Goal: Check status: Check status

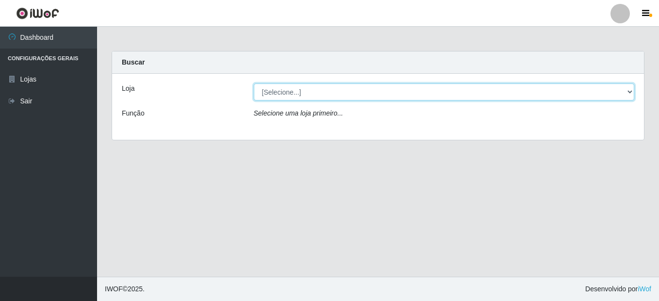
click at [317, 92] on select "[Selecione...] Bemais Supermercados - B8 [PERSON_NAME]" at bounding box center [444, 92] width 381 height 17
select select "413"
click at [254, 84] on select "[Selecione...] Bemais Supermercados - B8 [PERSON_NAME]" at bounding box center [444, 92] width 381 height 17
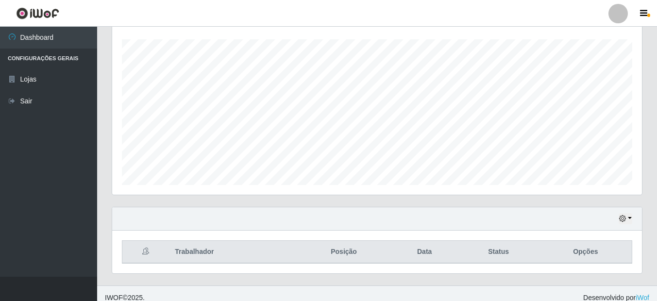
scroll to position [171, 0]
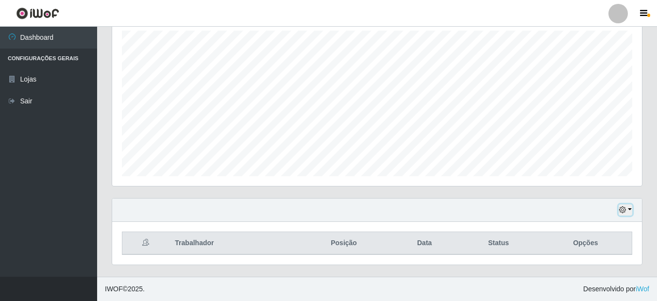
click at [621, 209] on icon "button" at bounding box center [622, 209] width 7 height 7
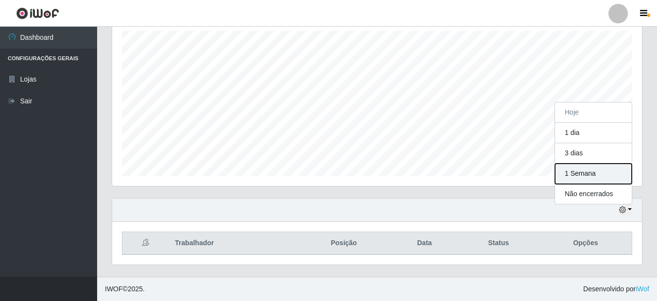
click at [587, 172] on button "1 Semana" at bounding box center [593, 174] width 77 height 20
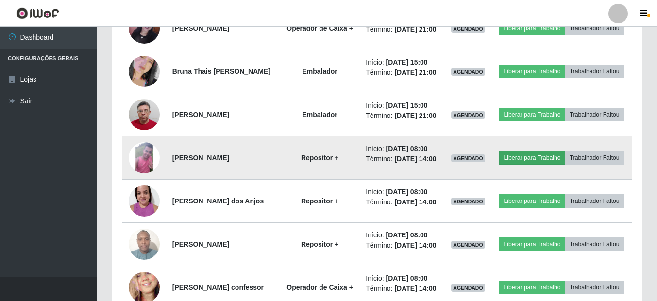
scroll to position [365, 0]
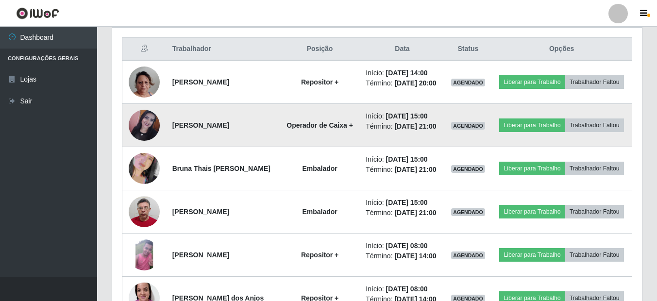
click at [153, 136] on img at bounding box center [144, 125] width 31 height 31
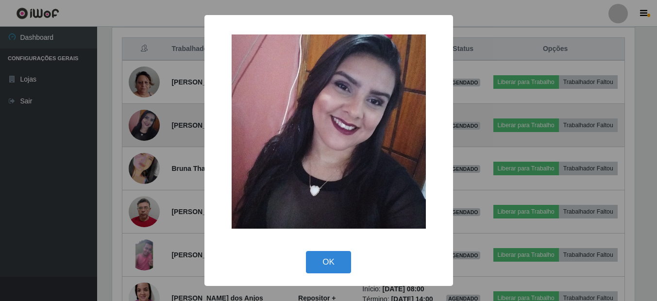
scroll to position [201, 525]
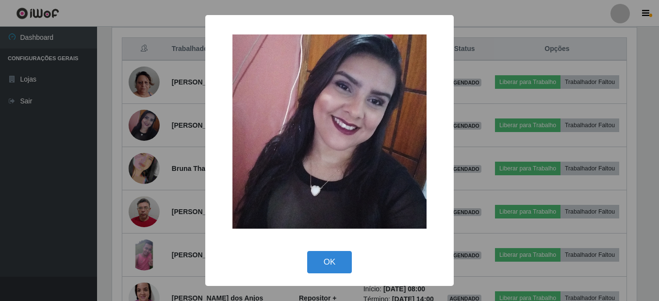
click at [177, 137] on div "× OK Cancel" at bounding box center [329, 150] width 659 height 301
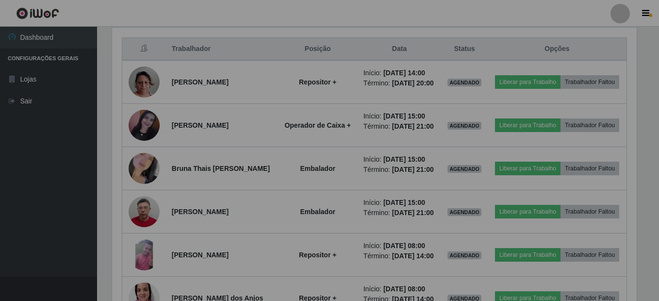
scroll to position [201, 530]
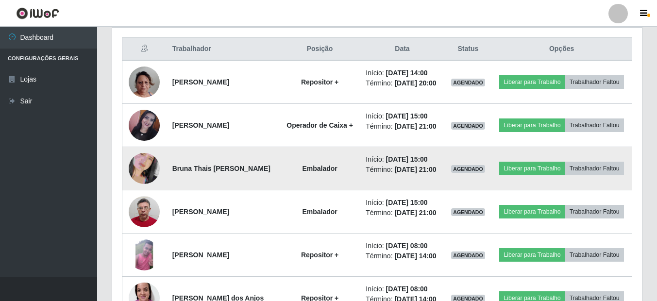
click at [137, 182] on img at bounding box center [144, 168] width 31 height 55
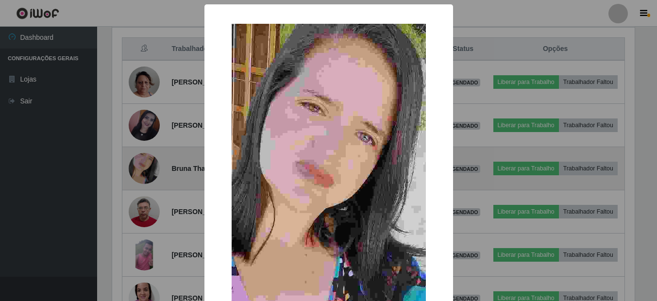
scroll to position [201, 525]
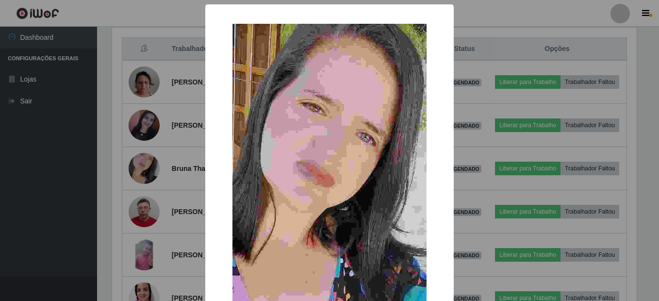
click at [181, 168] on div "× OK Cancel" at bounding box center [329, 150] width 659 height 301
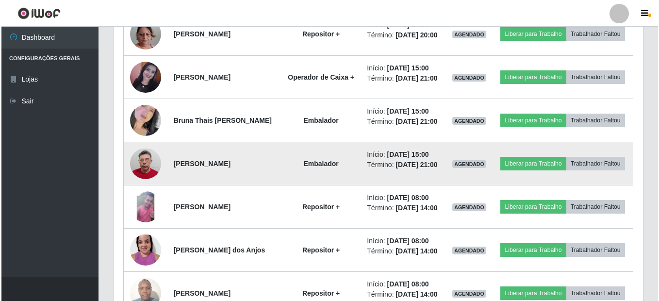
scroll to position [414, 0]
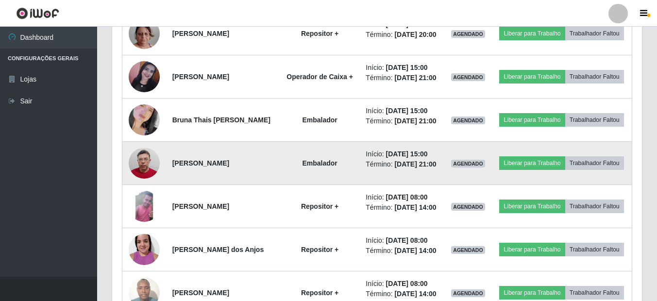
click at [149, 184] on img at bounding box center [144, 163] width 31 height 41
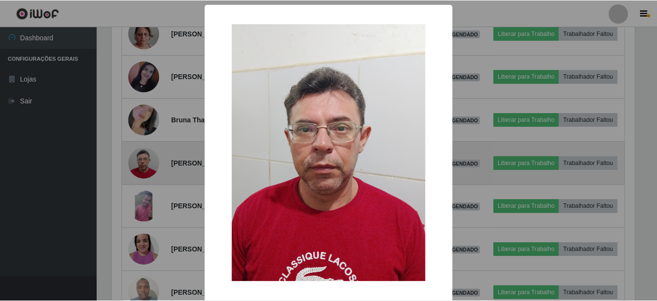
scroll to position [201, 525]
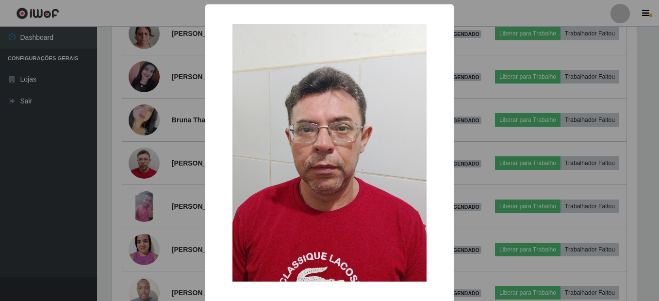
click at [189, 172] on div "× OK Cancel" at bounding box center [329, 150] width 659 height 301
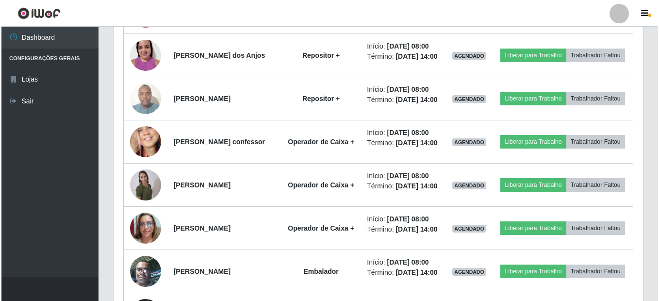
scroll to position [656, 0]
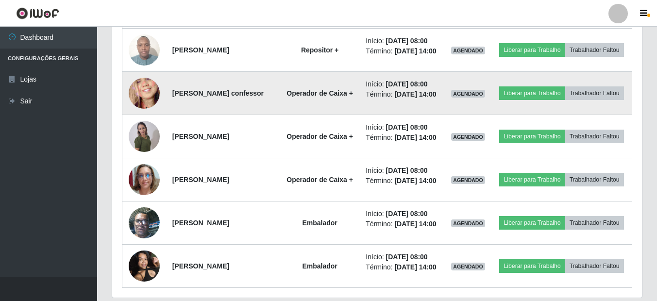
click at [136, 127] on img at bounding box center [144, 93] width 31 height 67
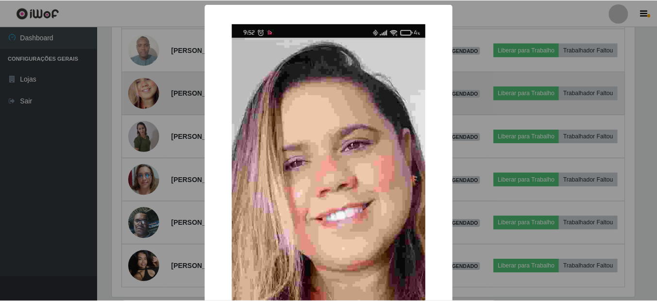
scroll to position [201, 525]
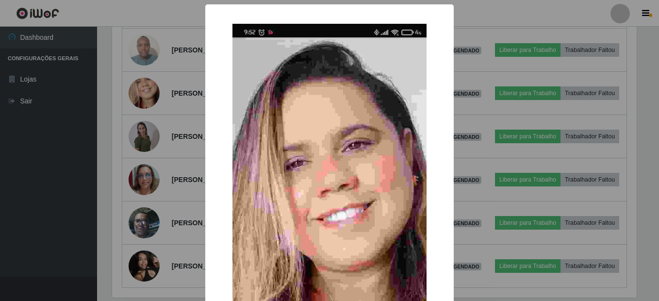
click at [142, 148] on div "× OK Cancel" at bounding box center [329, 150] width 659 height 301
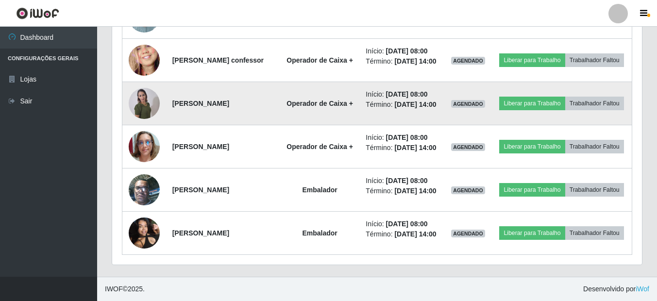
scroll to position [754, 0]
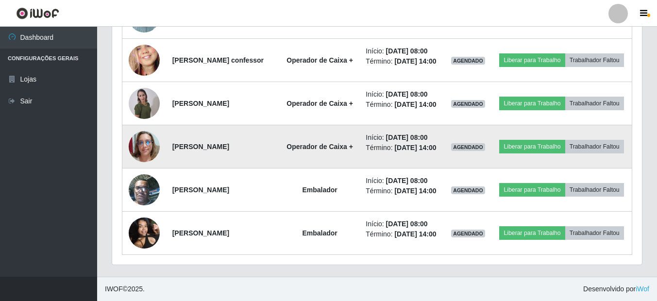
click at [152, 154] on img at bounding box center [144, 146] width 31 height 31
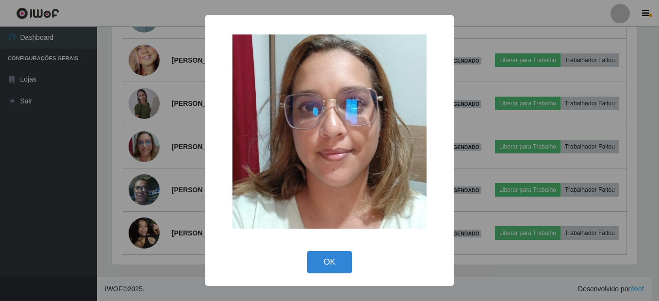
click at [164, 153] on div "× OK Cancel" at bounding box center [329, 150] width 659 height 301
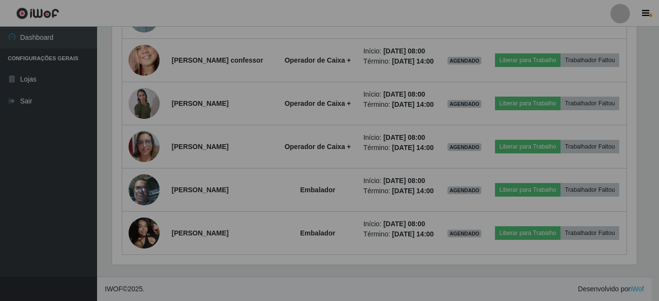
scroll to position [0, 0]
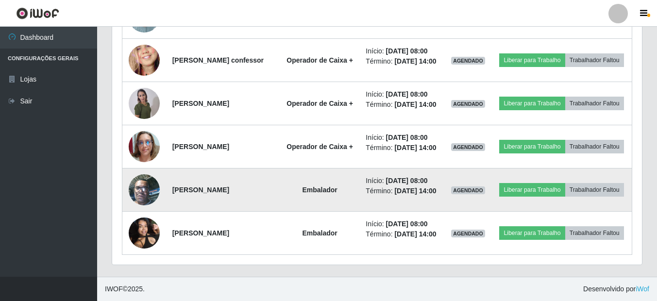
click at [143, 200] on img at bounding box center [144, 189] width 31 height 41
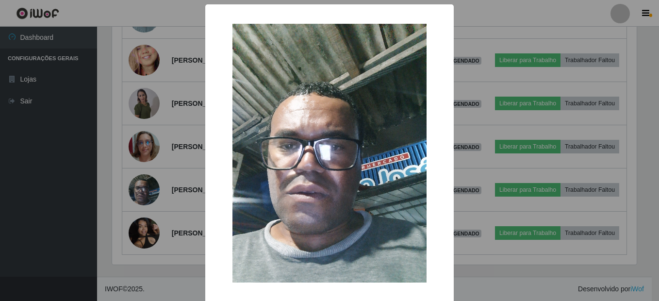
click at [151, 197] on div "× OK Cancel" at bounding box center [329, 150] width 659 height 301
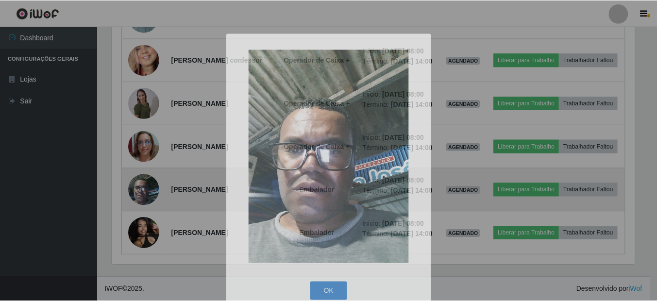
scroll to position [485330, 485002]
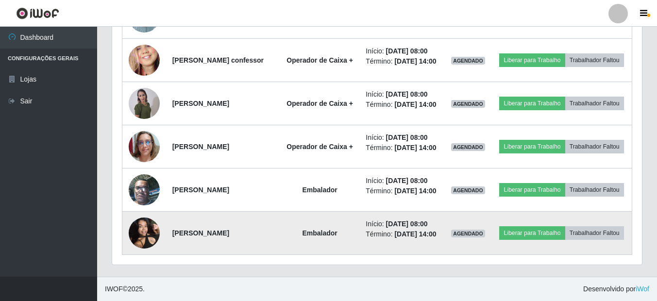
click at [143, 251] on img at bounding box center [144, 232] width 31 height 41
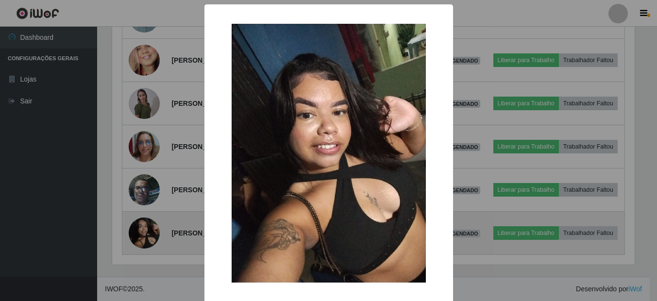
scroll to position [485330, 485007]
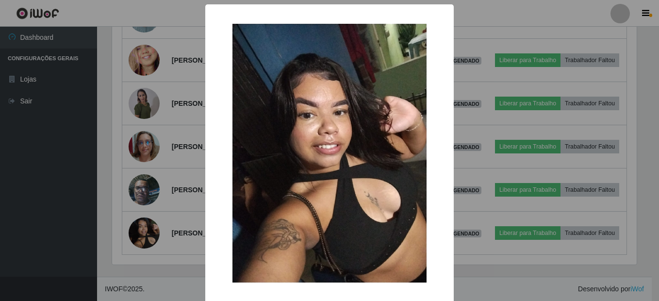
click at [177, 185] on div "× OK Cancel" at bounding box center [329, 150] width 659 height 301
